Goal: Obtain resource: Obtain resource

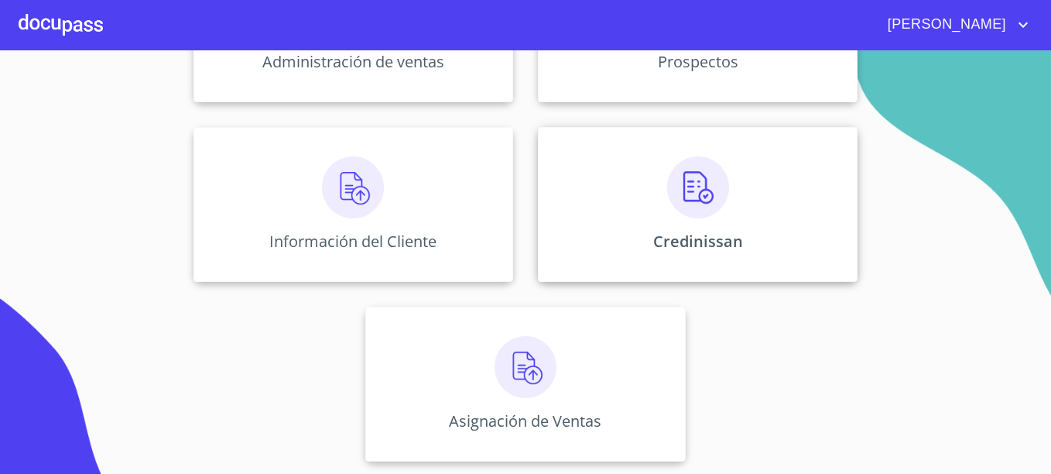
scroll to position [227, 0]
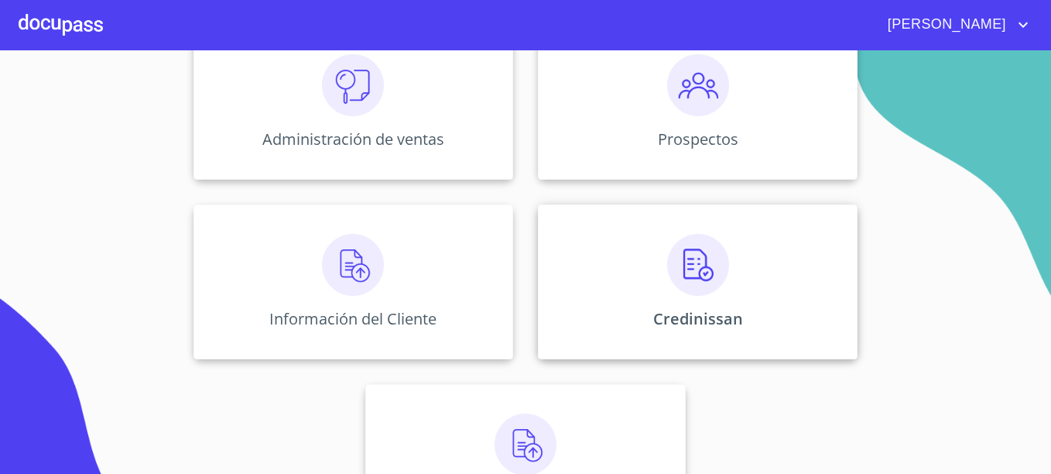
click at [784, 241] on div "Credinissan" at bounding box center [698, 281] width 320 height 155
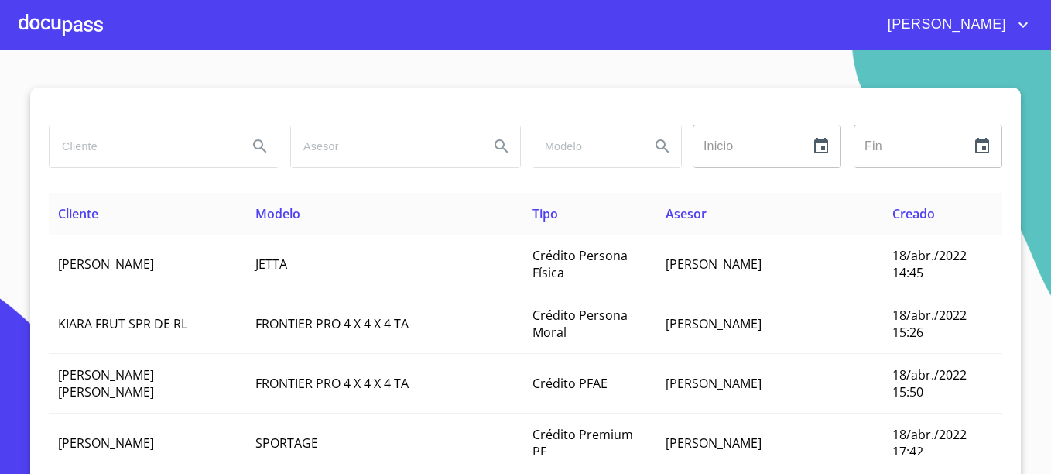
click at [143, 142] on input "search" at bounding box center [143, 146] width 186 height 42
type input "[PERSON_NAME]"
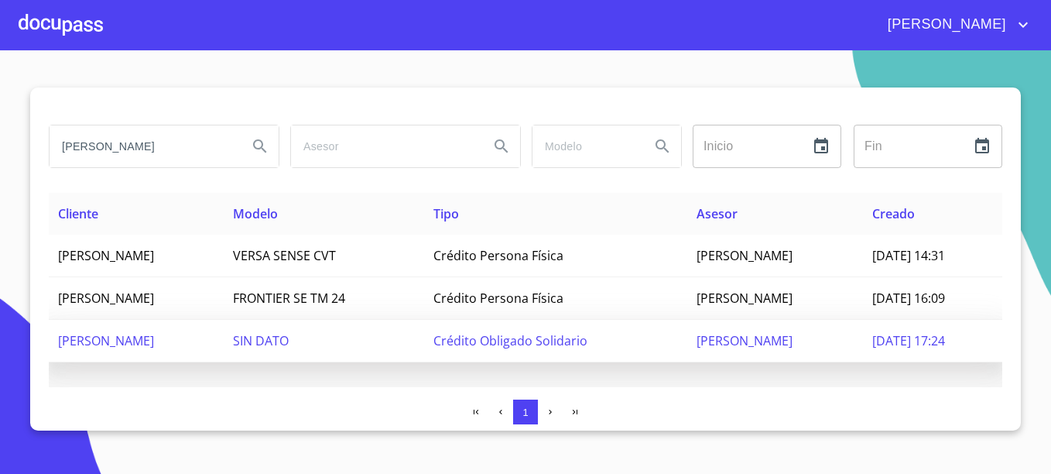
click at [522, 337] on span "Crédito Obligado Solidario" at bounding box center [510, 340] width 154 height 17
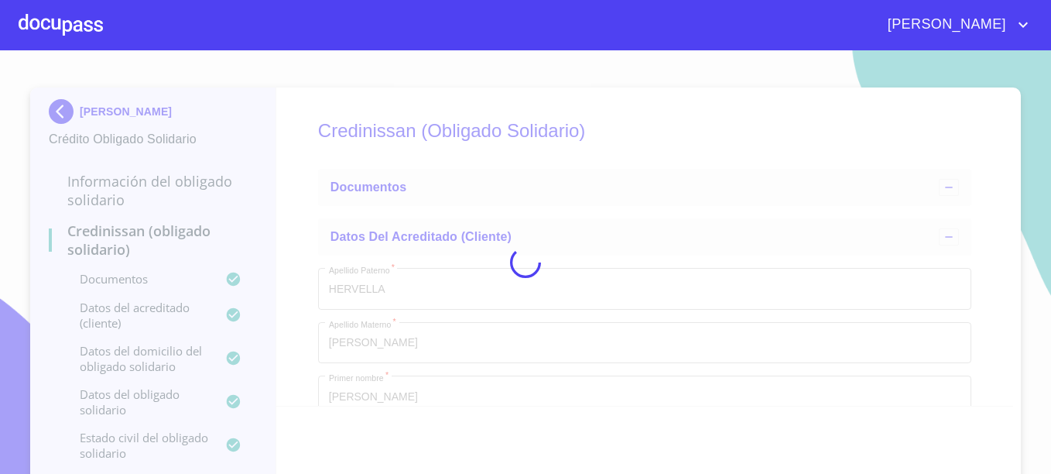
type input "1 de feb. de 1961"
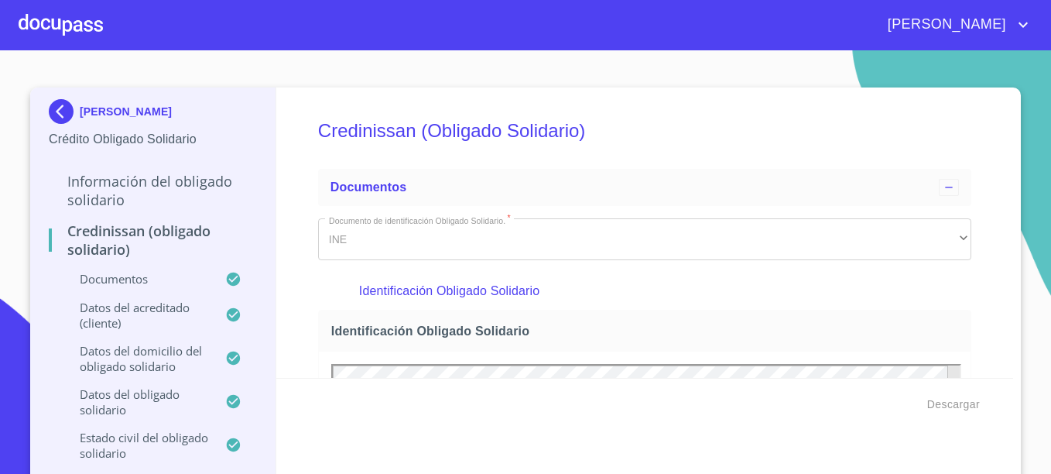
scroll to position [387, 0]
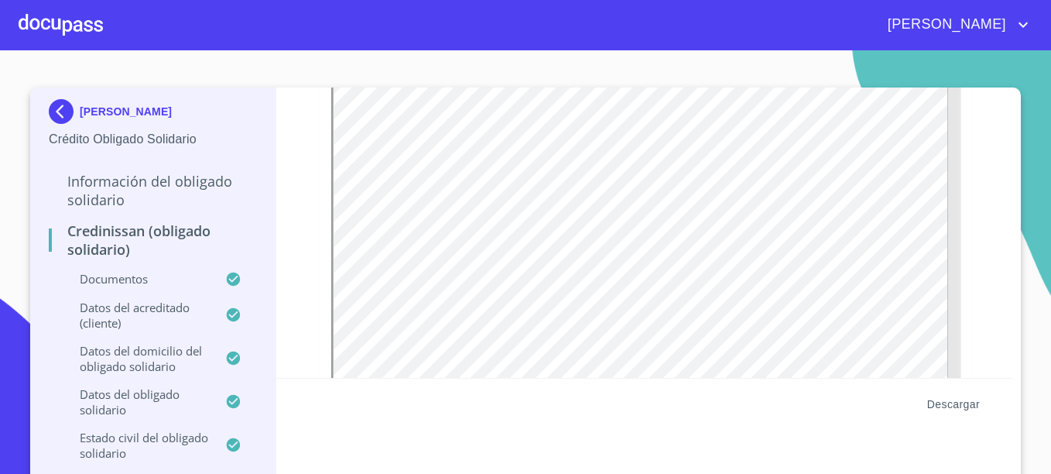
click at [964, 409] on span "Descargar" at bounding box center [953, 404] width 53 height 19
